Goal: Find contact information: Find phone

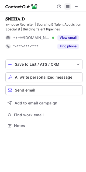
scroll to position [122, 86]
click at [67, 7] on span at bounding box center [68, 6] width 4 height 4
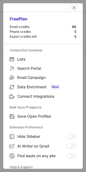
click at [73, 7] on button "left-button" at bounding box center [74, 7] width 6 height 6
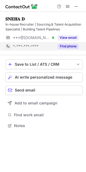
click at [63, 46] on button "Find phone" at bounding box center [67, 46] width 21 height 5
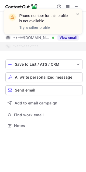
click at [77, 12] on span at bounding box center [78, 13] width 4 height 5
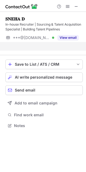
scroll to position [113, 86]
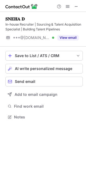
click at [76, 6] on span at bounding box center [76, 6] width 4 height 4
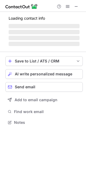
scroll to position [122, 86]
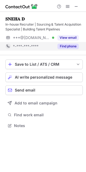
click at [74, 43] on div "Find phone" at bounding box center [66, 46] width 25 height 9
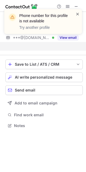
click at [76, 13] on span at bounding box center [78, 13] width 4 height 5
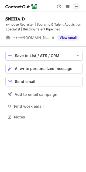
click at [77, 5] on span at bounding box center [76, 6] width 4 height 4
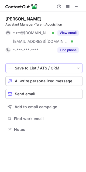
scroll to position [126, 86]
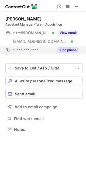
click at [62, 53] on button "Find phone" at bounding box center [67, 50] width 21 height 5
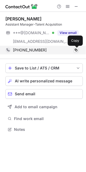
click at [76, 51] on span at bounding box center [76, 50] width 4 height 4
click at [76, 49] on span at bounding box center [76, 50] width 4 height 4
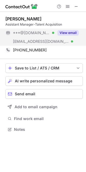
click at [69, 31] on button "View email" at bounding box center [67, 32] width 21 height 5
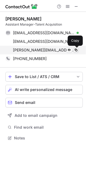
click at [77, 50] on span at bounding box center [76, 50] width 4 height 4
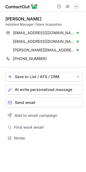
click at [79, 6] on span at bounding box center [76, 6] width 4 height 4
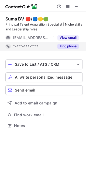
scroll to position [122, 86]
click at [65, 48] on button "Find phone" at bounding box center [67, 46] width 21 height 5
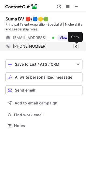
click at [76, 46] on span at bounding box center [76, 46] width 4 height 4
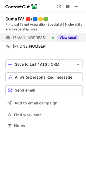
click at [61, 37] on button "View email" at bounding box center [67, 37] width 21 height 5
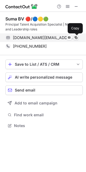
click at [77, 38] on span at bounding box center [76, 38] width 4 height 4
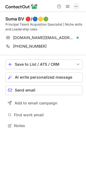
click at [77, 6] on span at bounding box center [76, 6] width 4 height 4
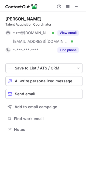
scroll to position [126, 86]
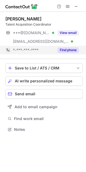
click at [69, 46] on div "Find phone" at bounding box center [66, 50] width 25 height 9
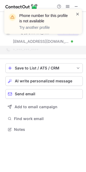
click at [77, 14] on span at bounding box center [78, 13] width 4 height 5
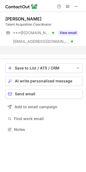
scroll to position [117, 86]
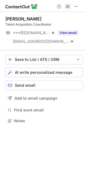
click at [66, 7] on span at bounding box center [68, 6] width 4 height 4
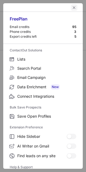
click at [73, 8] on span "left-button" at bounding box center [74, 7] width 4 height 4
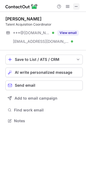
click at [78, 6] on span at bounding box center [76, 6] width 4 height 4
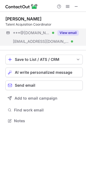
click at [65, 40] on div "***@gmail.com Verified ***@bhiveworkspace.com Verified View email" at bounding box center [43, 37] width 77 height 17
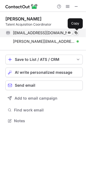
click at [74, 33] on span at bounding box center [76, 33] width 4 height 4
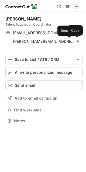
click at [78, 8] on span at bounding box center [76, 6] width 4 height 4
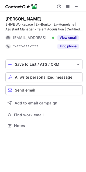
scroll to position [122, 86]
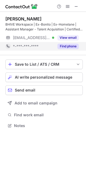
click at [68, 49] on button "Find phone" at bounding box center [67, 46] width 21 height 5
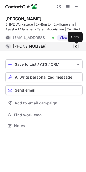
click at [76, 48] on span at bounding box center [76, 46] width 4 height 4
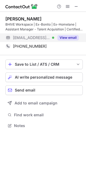
click at [62, 39] on button "View email" at bounding box center [67, 37] width 21 height 5
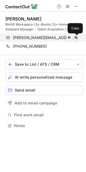
click at [76, 39] on span at bounding box center [76, 38] width 4 height 4
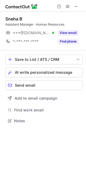
scroll to position [3, 3]
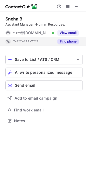
click at [65, 41] on button "Find phone" at bounding box center [67, 41] width 21 height 5
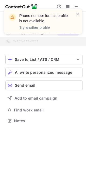
click at [76, 14] on span at bounding box center [78, 13] width 4 height 5
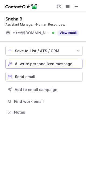
scroll to position [109, 86]
click at [77, 7] on span at bounding box center [76, 6] width 4 height 4
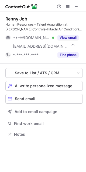
scroll to position [131, 86]
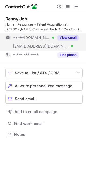
click at [64, 39] on button "View email" at bounding box center [67, 37] width 21 height 5
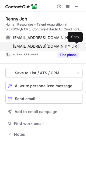
click at [76, 45] on span at bounding box center [76, 46] width 4 height 4
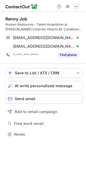
click at [77, 5] on span at bounding box center [76, 6] width 4 height 4
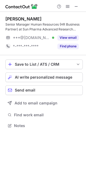
scroll to position [122, 86]
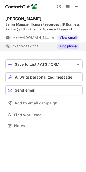
click at [73, 46] on button "Find phone" at bounding box center [67, 46] width 21 height 5
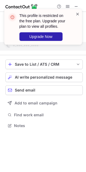
click at [78, 14] on span at bounding box center [78, 13] width 4 height 5
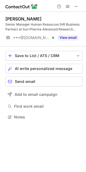
scroll to position [113, 86]
click at [78, 8] on span at bounding box center [76, 6] width 4 height 4
click at [77, 9] on span at bounding box center [76, 6] width 4 height 4
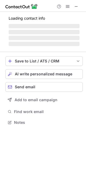
scroll to position [131, 86]
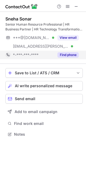
click at [57, 53] on div "Find phone" at bounding box center [66, 55] width 25 height 9
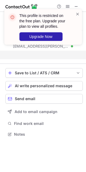
scroll to position [122, 86]
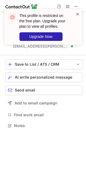
click at [78, 12] on span at bounding box center [78, 13] width 4 height 5
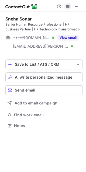
click at [66, 9] on span at bounding box center [68, 6] width 4 height 4
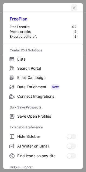
click at [72, 9] on span "left-button" at bounding box center [74, 7] width 4 height 4
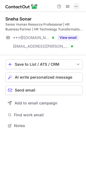
click at [77, 6] on span at bounding box center [76, 6] width 4 height 4
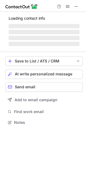
scroll to position [122, 86]
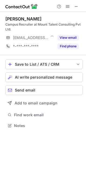
click at [70, 45] on button "Find phone" at bounding box center [67, 46] width 21 height 5
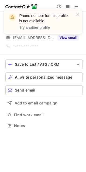
click at [77, 14] on span at bounding box center [78, 13] width 4 height 5
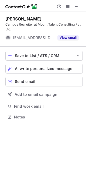
scroll to position [113, 86]
click at [76, 7] on span at bounding box center [76, 6] width 4 height 4
